Goal: Transaction & Acquisition: Purchase product/service

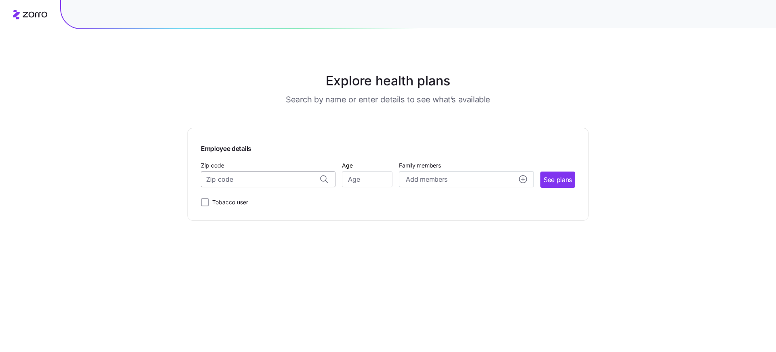
click at [279, 176] on input "Zip code" at bounding box center [268, 179] width 135 height 16
click at [264, 202] on span "33433, [GEOGRAPHIC_DATA], [GEOGRAPHIC_DATA]" at bounding box center [266, 200] width 113 height 10
type input "33433, [GEOGRAPHIC_DATA], [GEOGRAPHIC_DATA]"
click at [355, 182] on input "Age" at bounding box center [367, 179] width 51 height 16
type input "22"
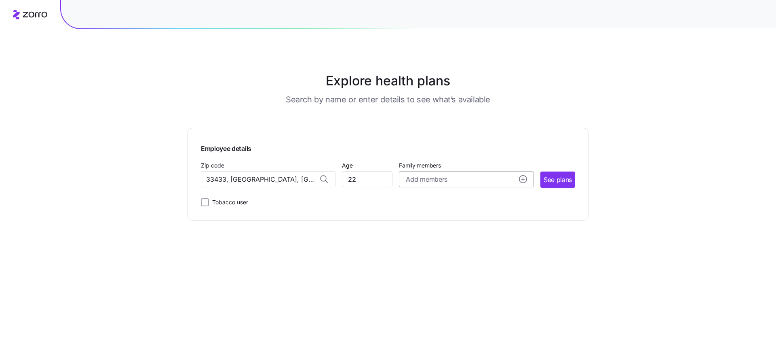
click at [412, 178] on span "Add members" at bounding box center [426, 179] width 41 height 10
click at [560, 178] on span "See plans" at bounding box center [558, 180] width 28 height 10
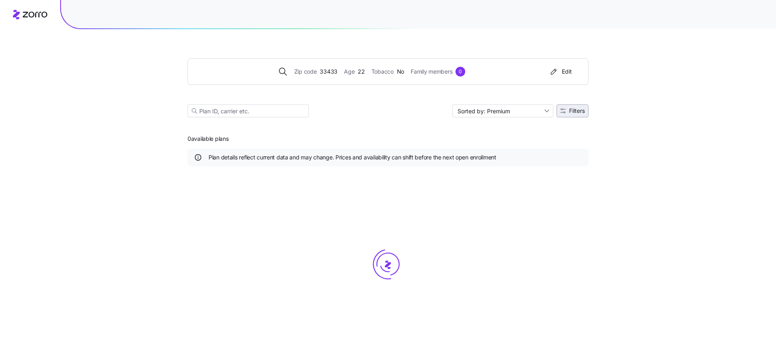
click at [579, 111] on span "Filters" at bounding box center [577, 111] width 16 height 6
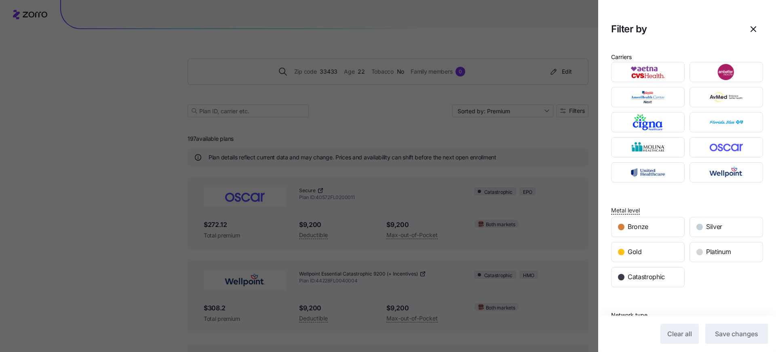
click at [163, 164] on div at bounding box center [388, 176] width 776 height 352
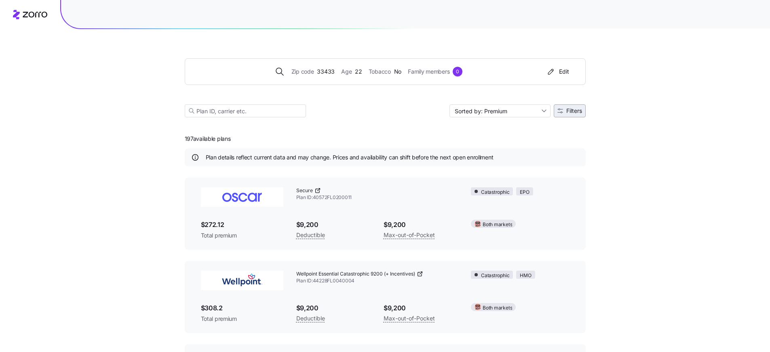
click at [575, 112] on span "Filters" at bounding box center [575, 111] width 16 height 6
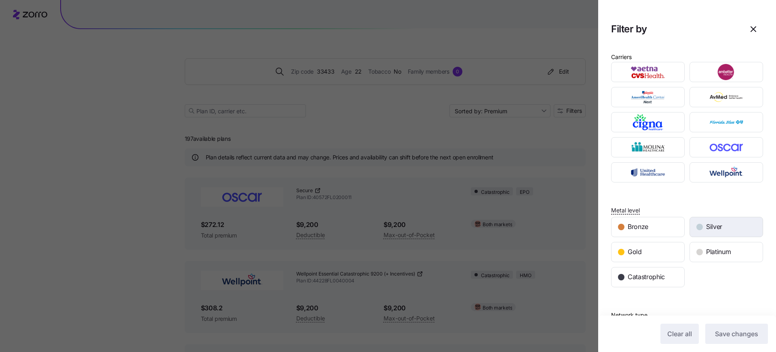
click at [708, 233] on div "Silver" at bounding box center [726, 226] width 73 height 19
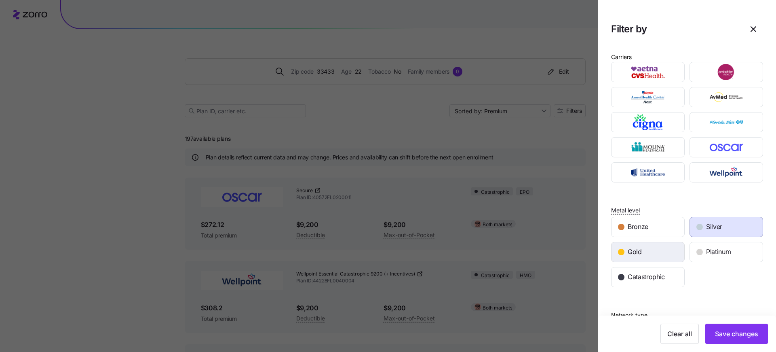
click at [652, 250] on div "Gold" at bounding box center [648, 251] width 73 height 19
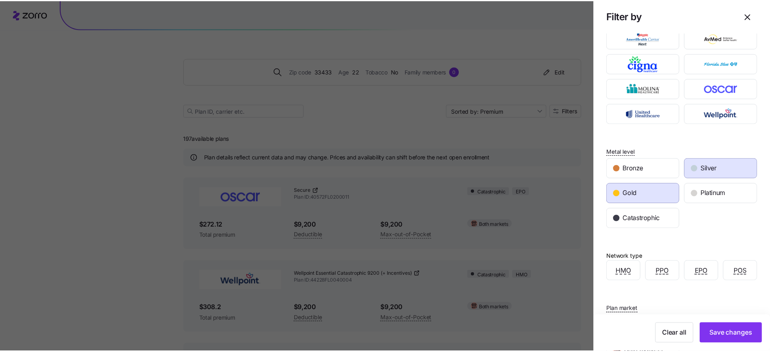
scroll to position [171, 0]
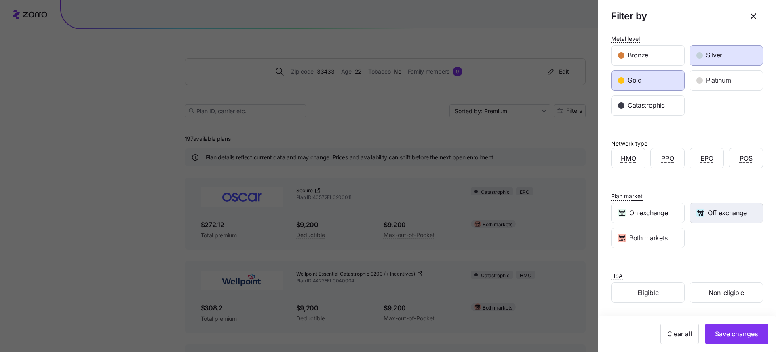
click at [709, 215] on span "Off exchange" at bounding box center [727, 213] width 39 height 10
drag, startPoint x: 666, startPoint y: 233, endPoint x: 645, endPoint y: 237, distance: 21.4
click at [665, 234] on div "Both markets" at bounding box center [648, 237] width 73 height 19
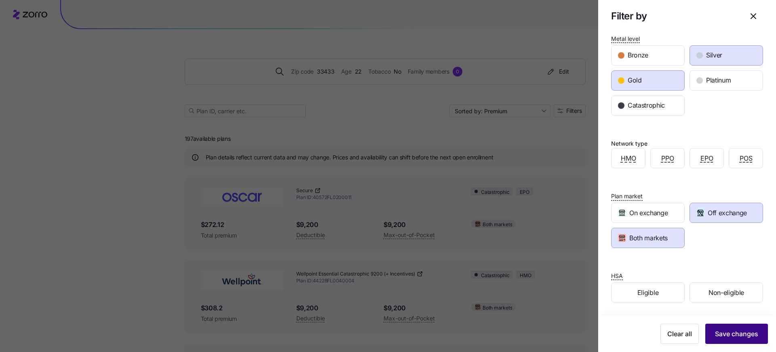
click at [720, 334] on span "Save changes" at bounding box center [736, 334] width 43 height 10
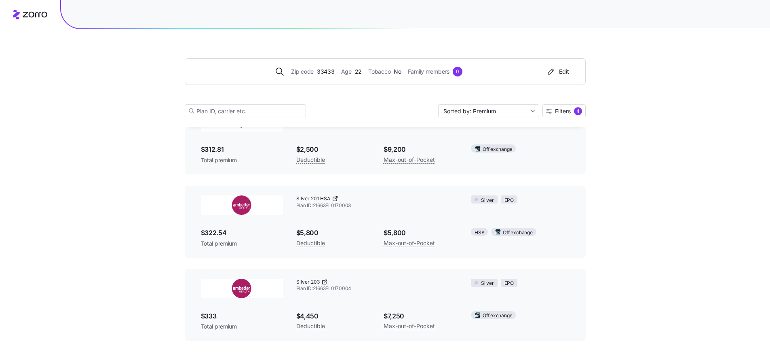
scroll to position [242, 0]
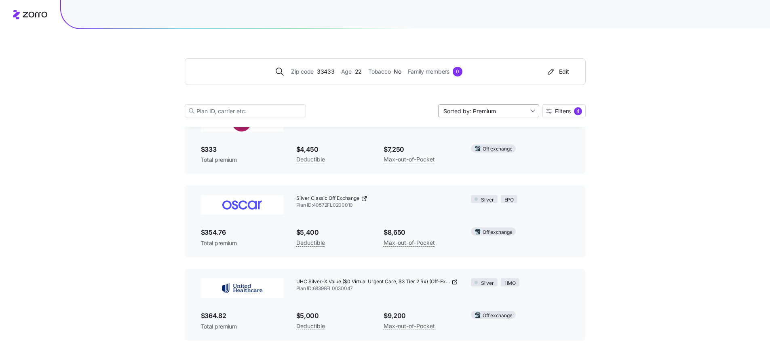
click at [505, 111] on input "Sorted by: Premium" at bounding box center [488, 110] width 101 height 13
click at [498, 142] on div "Deductible" at bounding box center [488, 142] width 95 height 12
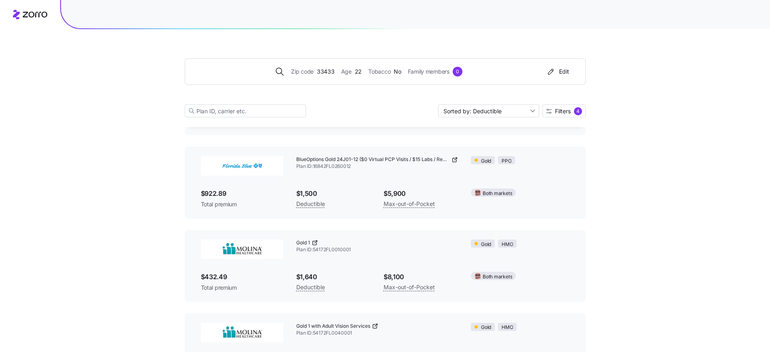
scroll to position [2070, 0]
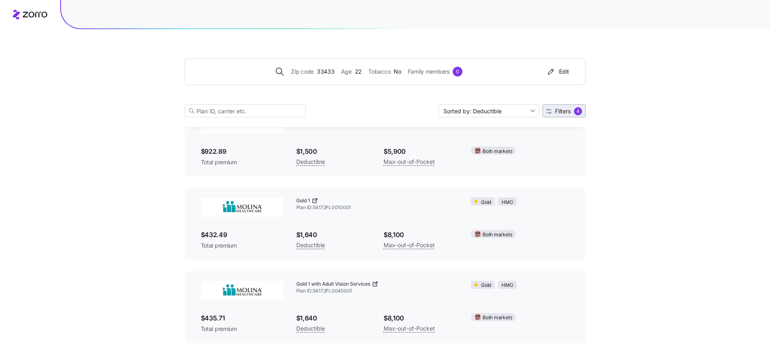
click at [563, 115] on span "Filters 4" at bounding box center [564, 111] width 36 height 8
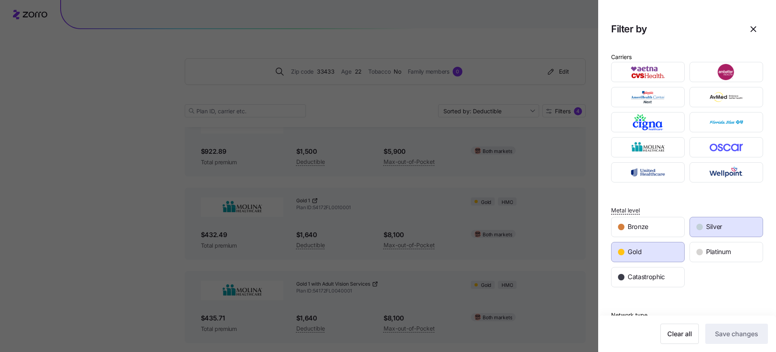
click at [647, 249] on div "Gold" at bounding box center [648, 251] width 73 height 19
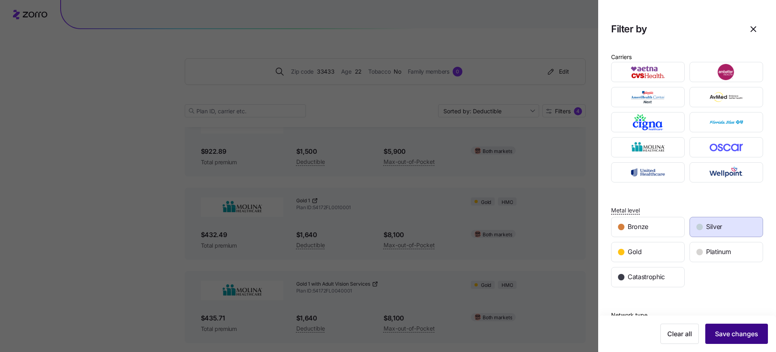
click at [730, 332] on span "Save changes" at bounding box center [736, 334] width 43 height 10
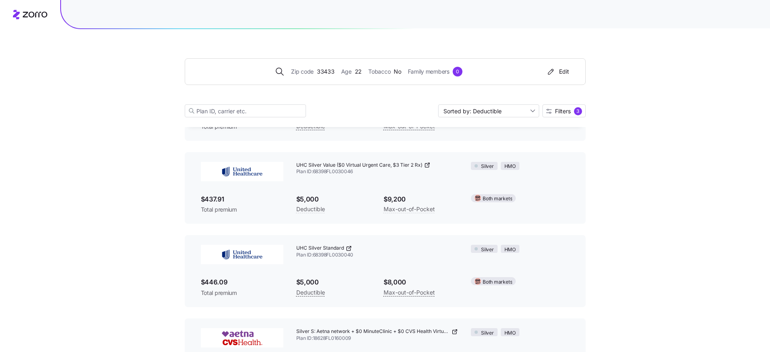
scroll to position [2782, 0]
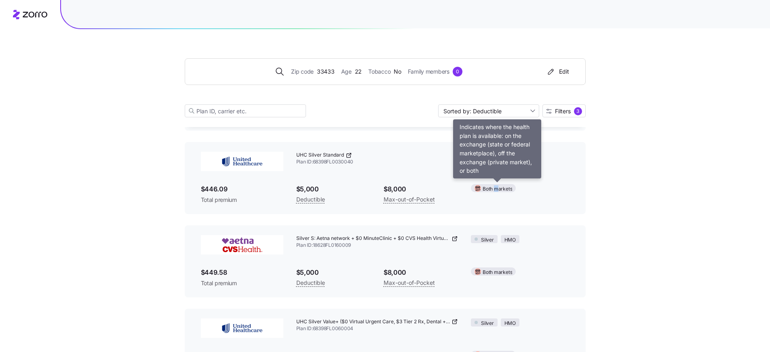
drag, startPoint x: 494, startPoint y: 189, endPoint x: 497, endPoint y: 186, distance: 4.3
click at [497, 186] on span "Both markets" at bounding box center [498, 189] width 30 height 8
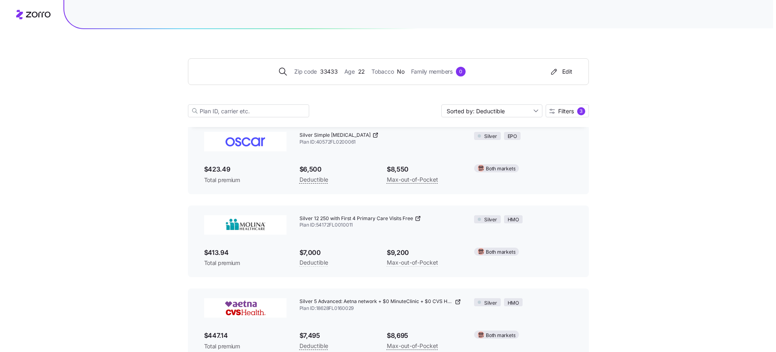
scroll to position [4320, 0]
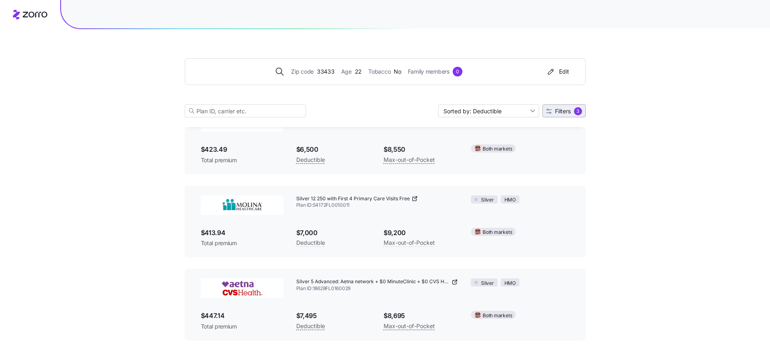
click at [561, 105] on button "Filters 3" at bounding box center [564, 110] width 43 height 13
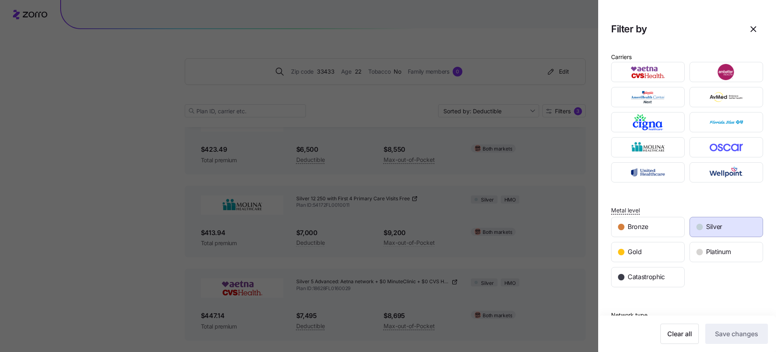
scroll to position [171, 0]
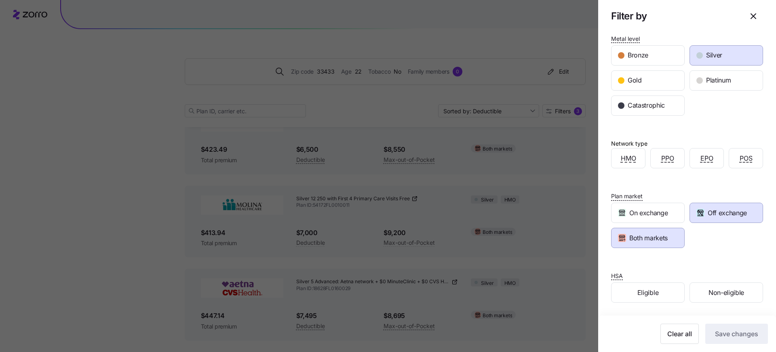
click at [666, 238] on span "Both markets" at bounding box center [649, 238] width 38 height 10
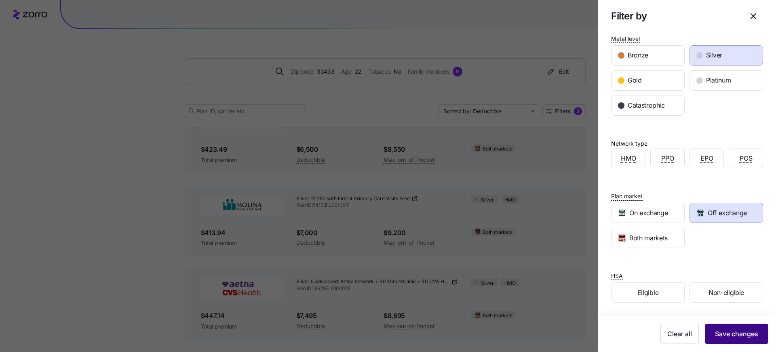
click at [734, 330] on span "Save changes" at bounding box center [736, 334] width 43 height 10
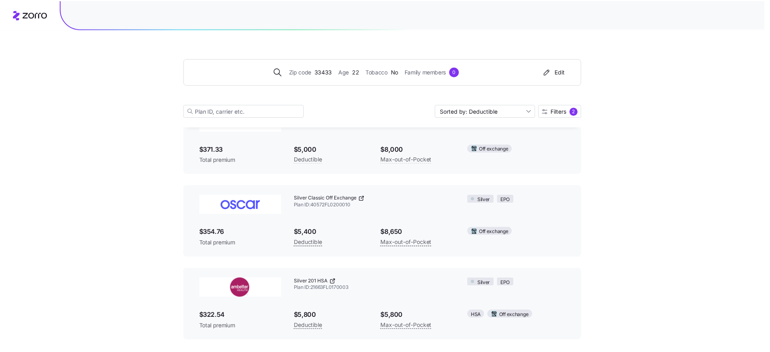
scroll to position [658, 0]
click at [508, 112] on input "Sorted by: Deductible" at bounding box center [488, 110] width 101 height 13
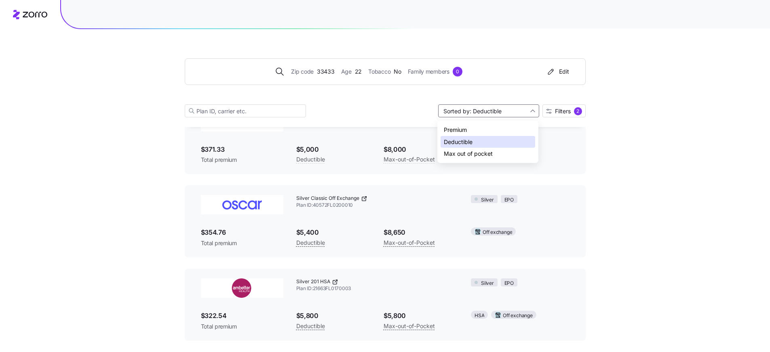
click at [497, 130] on div "Premium" at bounding box center [488, 130] width 95 height 12
type input "Sorted by: Premium"
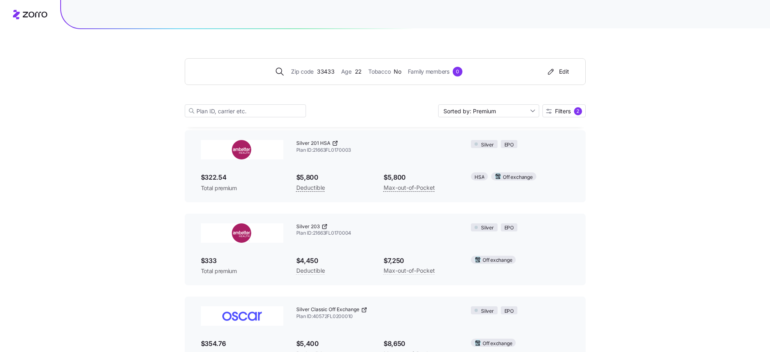
scroll to position [318, 0]
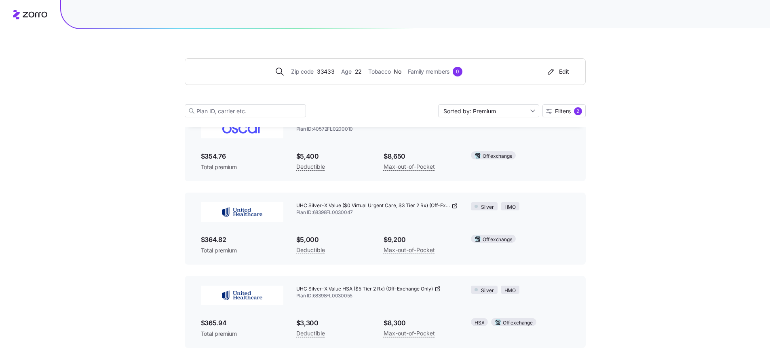
click at [437, 288] on icon at bounding box center [438, 288] width 6 height 6
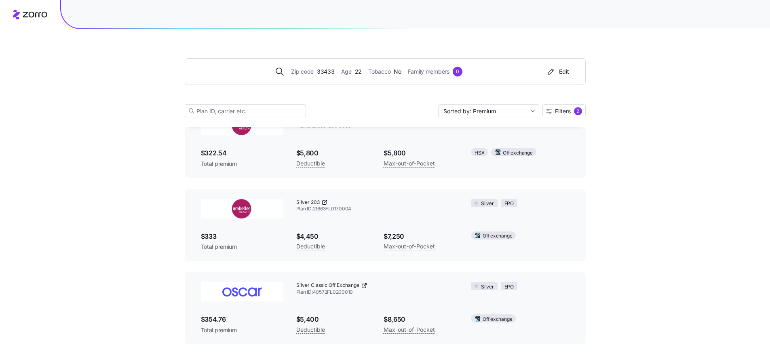
click at [324, 203] on icon at bounding box center [324, 202] width 6 height 6
